Goal: Information Seeking & Learning: Learn about a topic

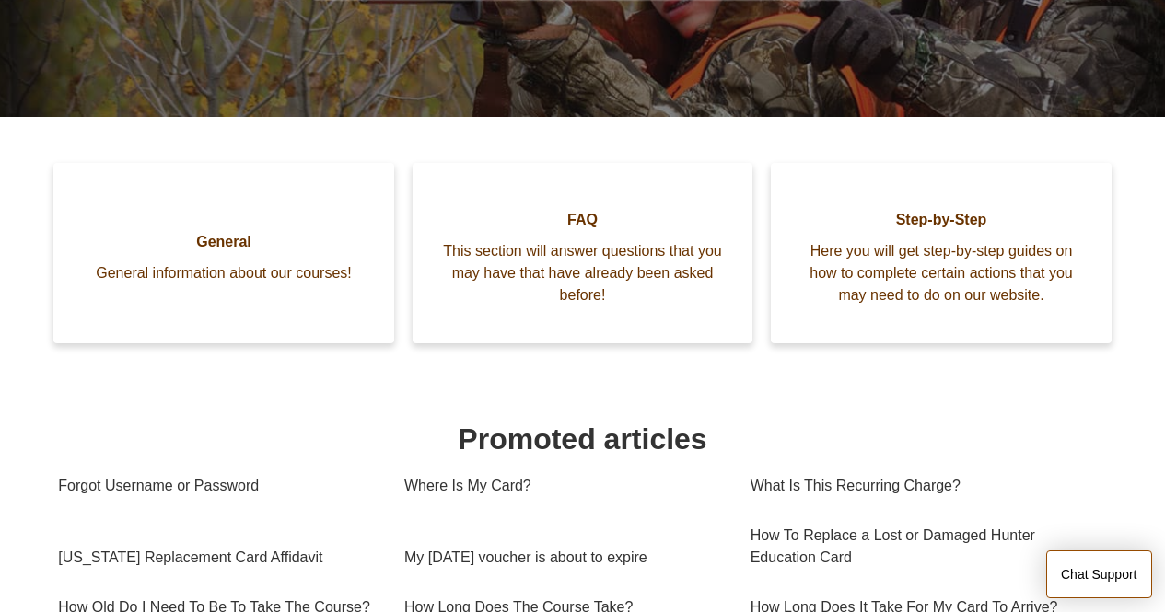
scroll to position [368, 0]
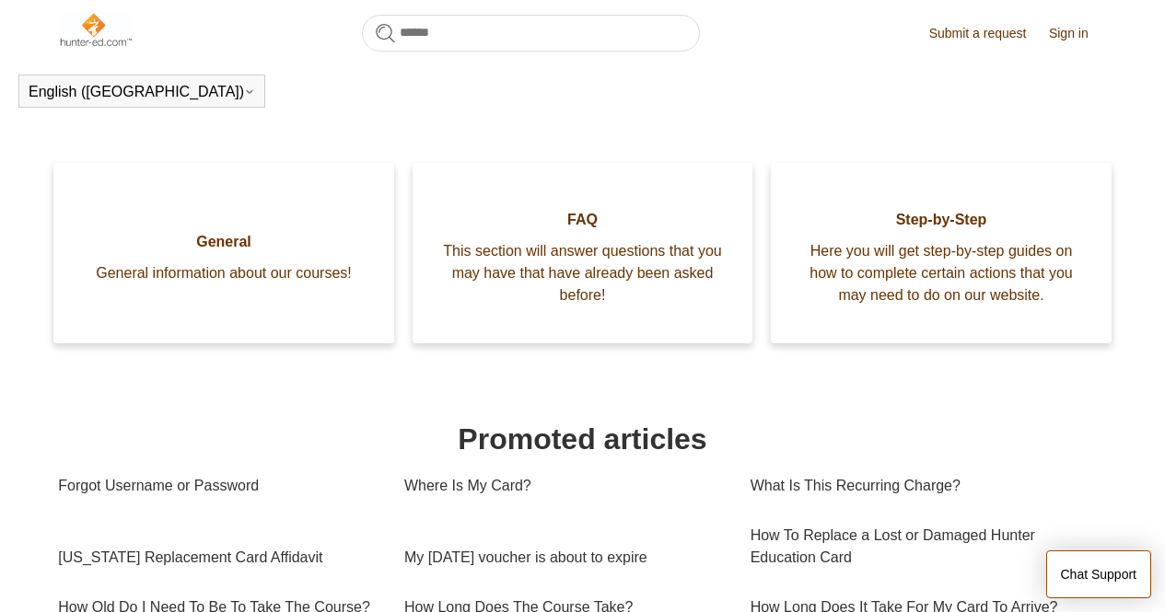
scroll to position [317, 0]
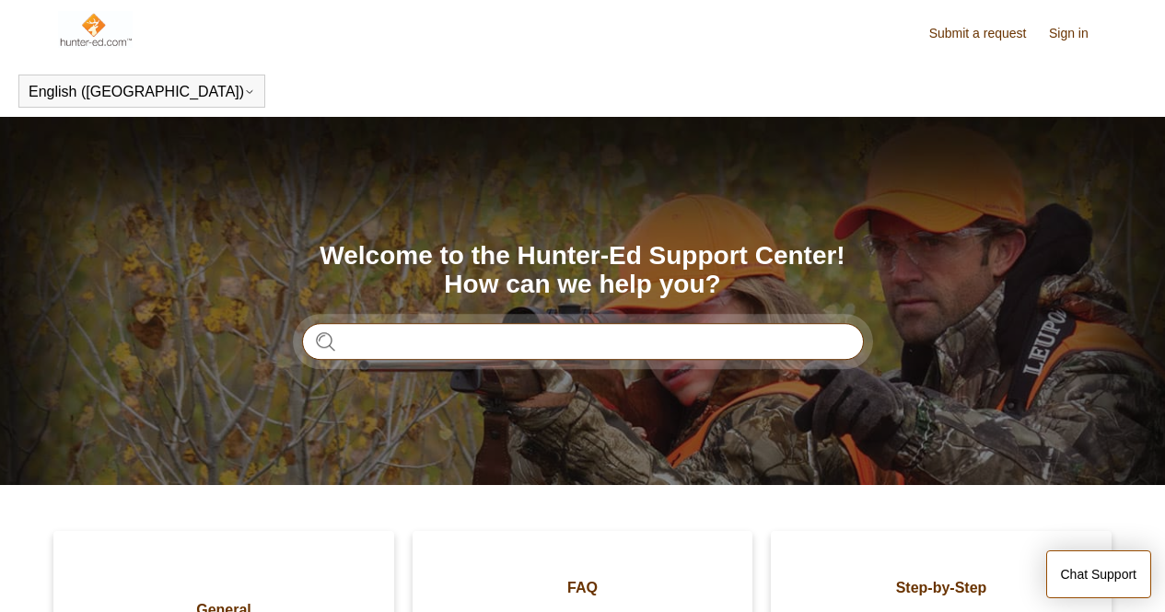
click at [380, 357] on input "Search" at bounding box center [583, 341] width 562 height 37
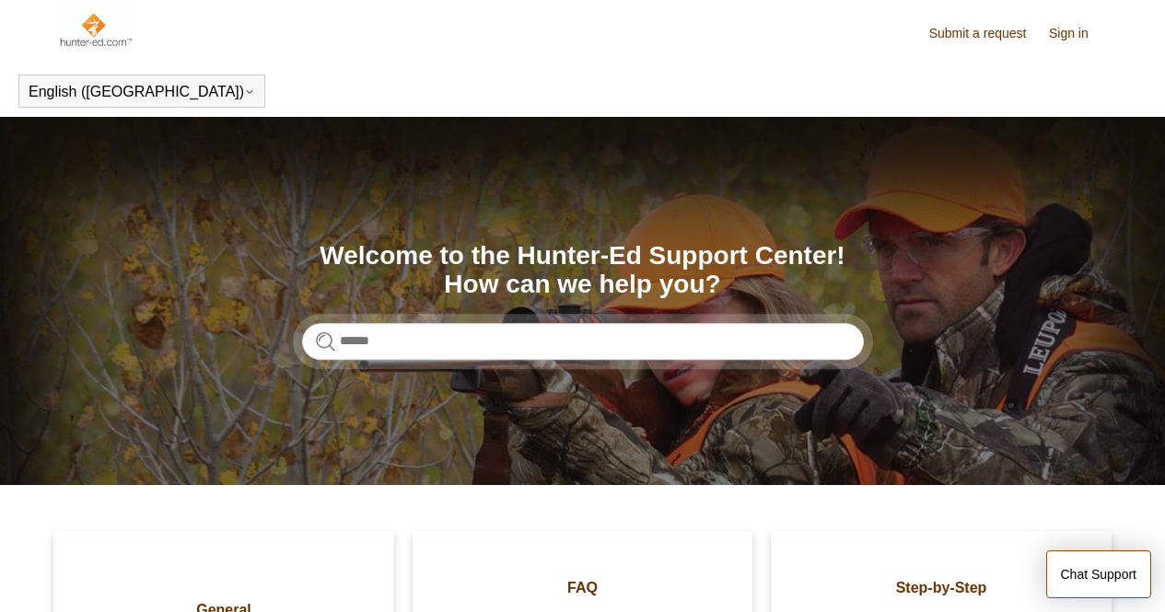
click at [1082, 30] on link "Sign in" at bounding box center [1078, 33] width 58 height 19
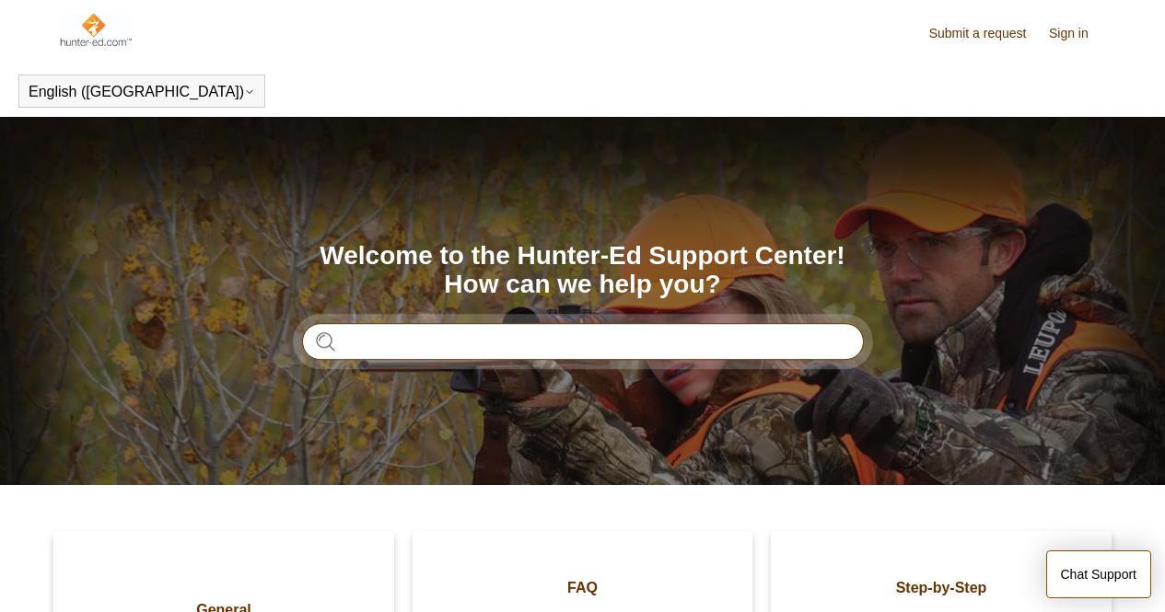
click at [495, 331] on input "Search" at bounding box center [583, 341] width 562 height 37
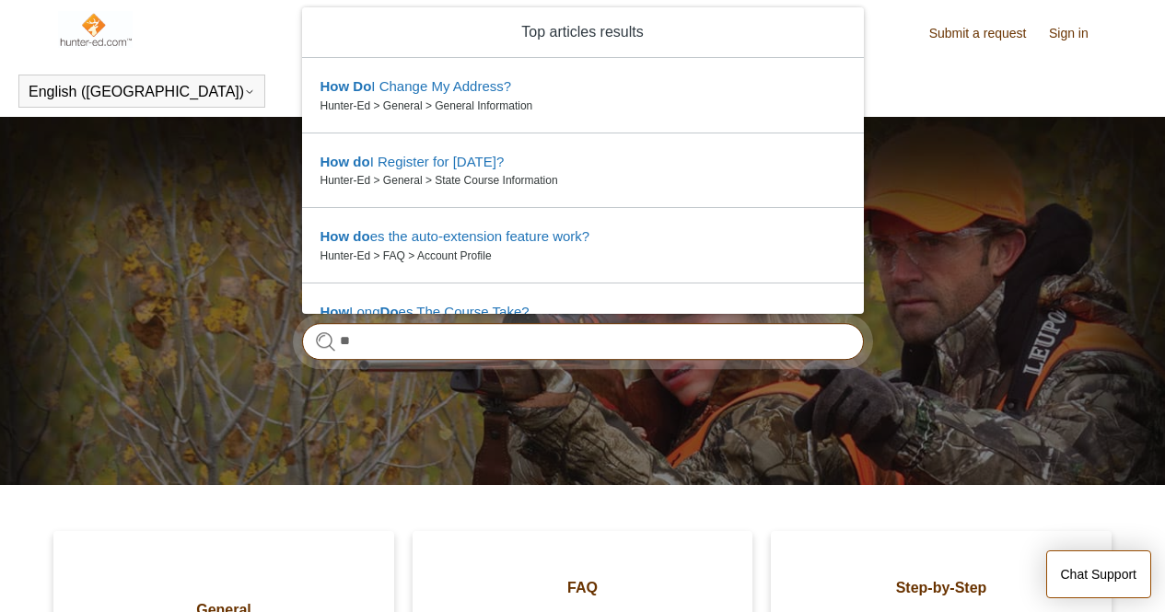
type input "*"
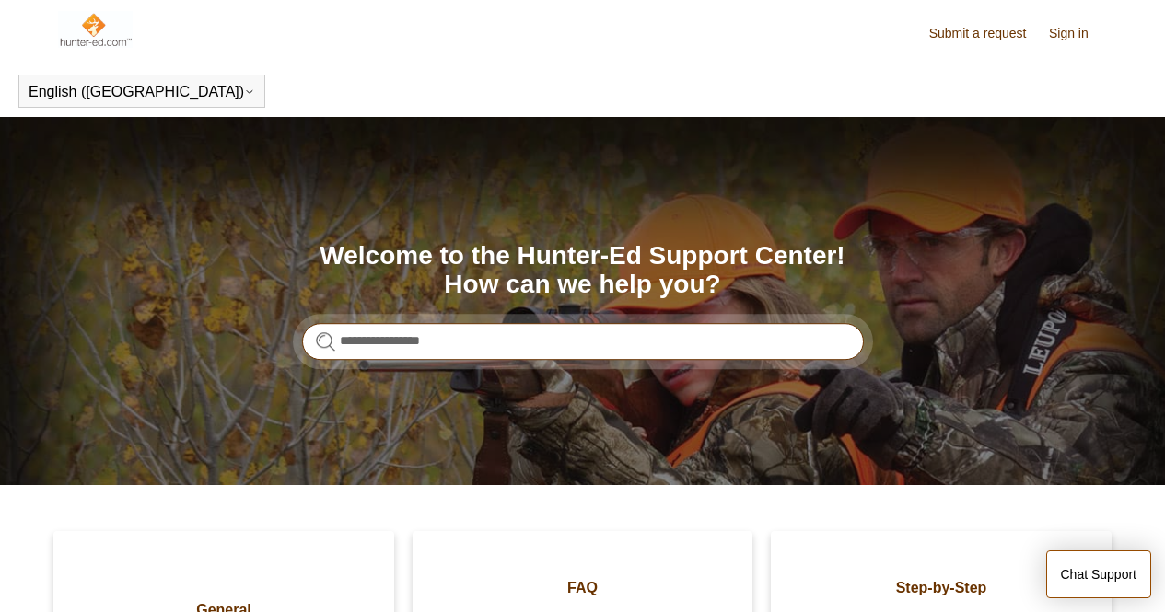
type input "**********"
